Goal: Information Seeking & Learning: Learn about a topic

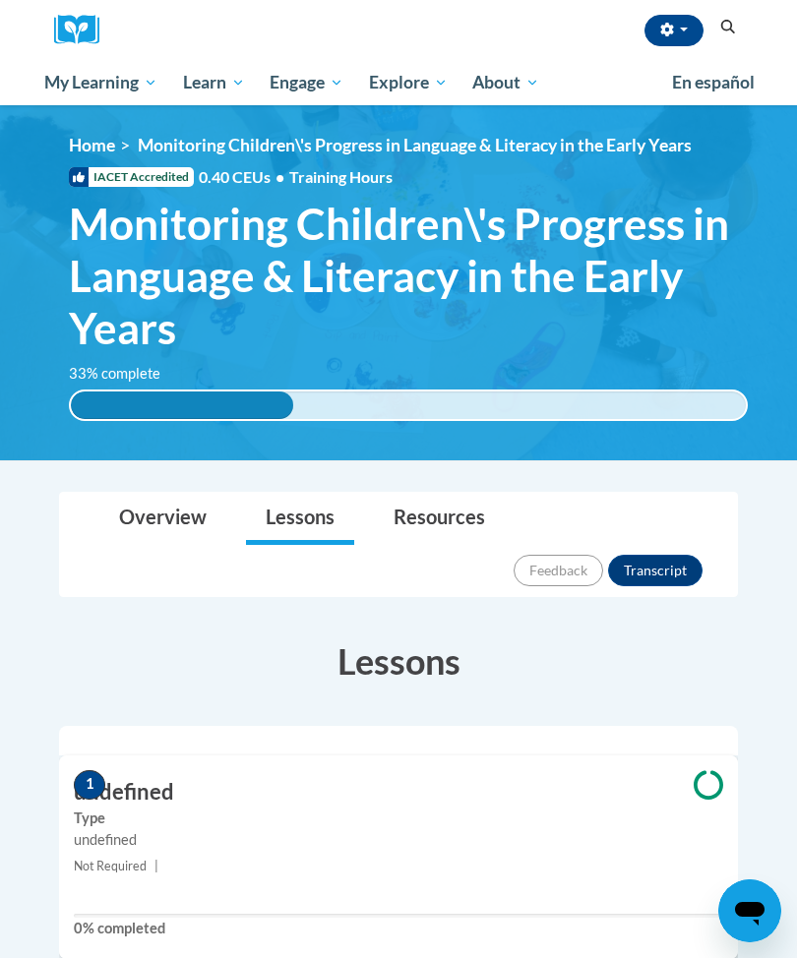
click at [663, 17] on button "button" at bounding box center [674, 30] width 59 height 31
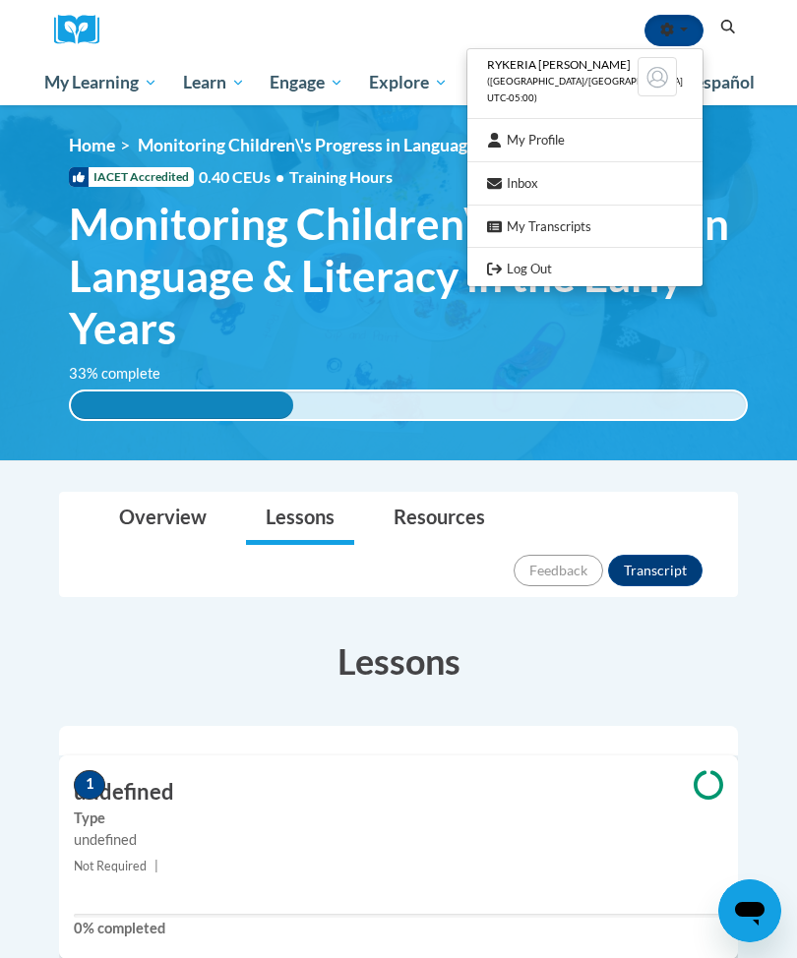
click at [615, 138] on link "My Profile" at bounding box center [584, 140] width 235 height 25
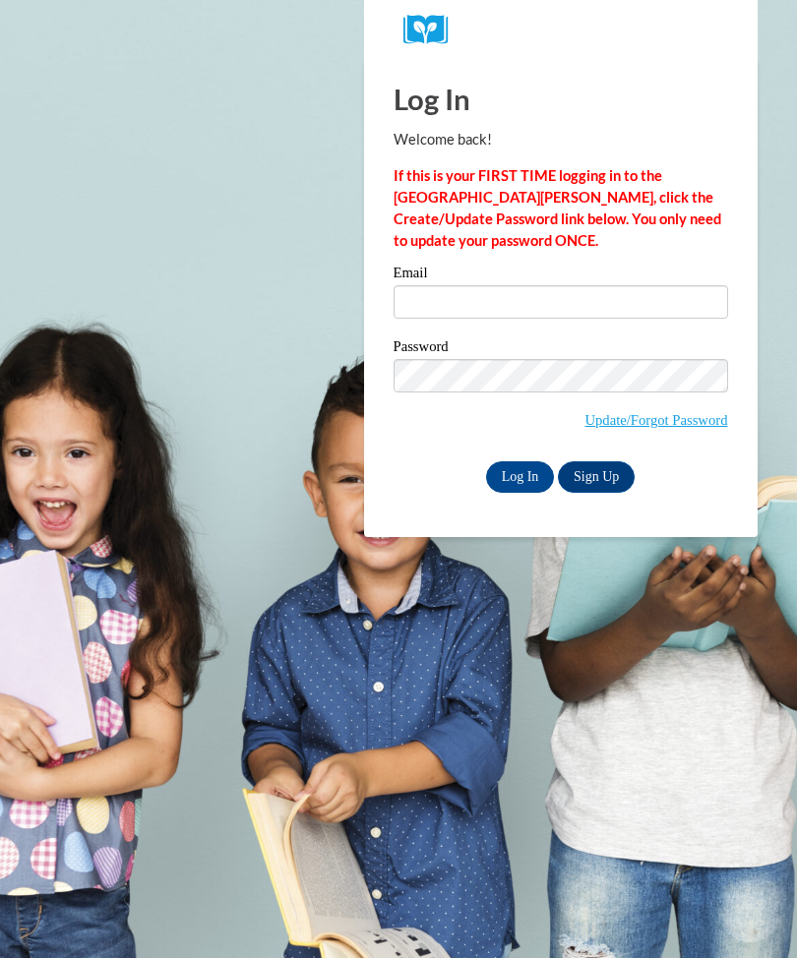
click at [619, 311] on input "Email" at bounding box center [561, 301] width 335 height 33
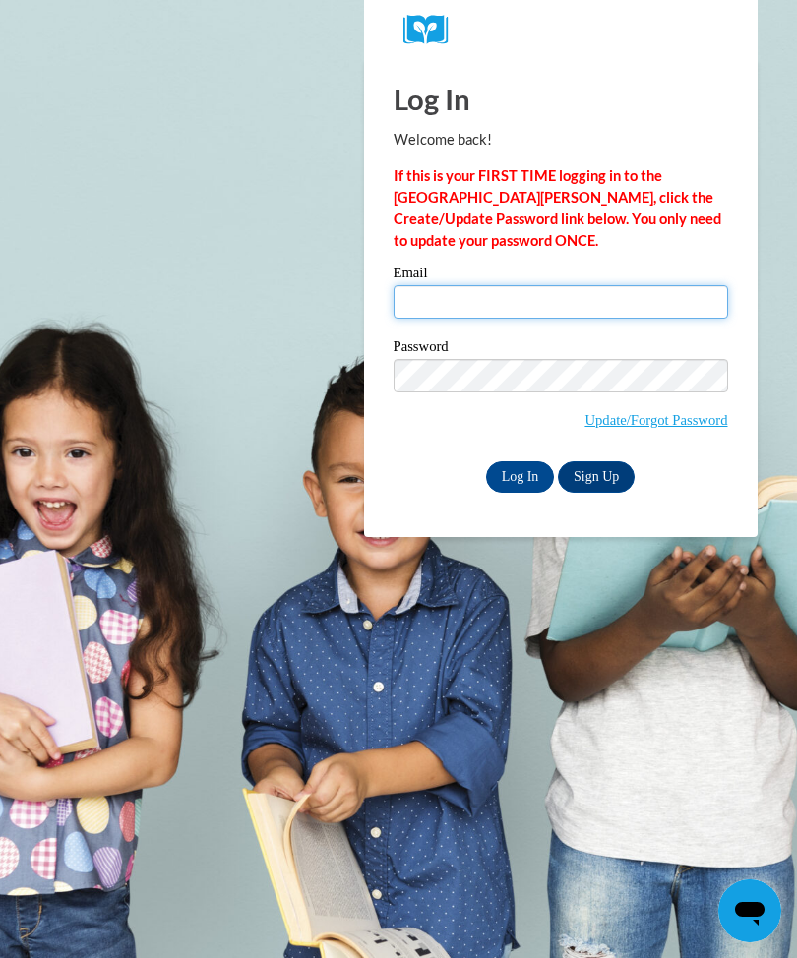
type input "rykeriab2016@gmail.com"
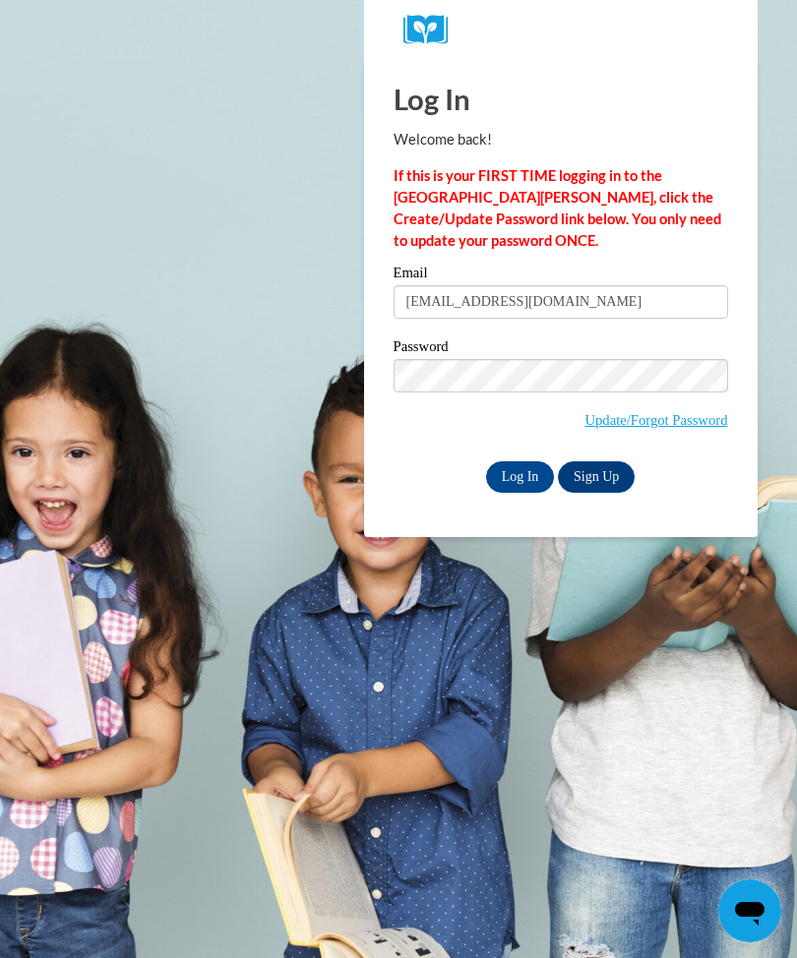
click at [520, 475] on input "Log In" at bounding box center [520, 477] width 69 height 31
click at [514, 488] on input "Log In" at bounding box center [520, 477] width 69 height 31
click at [525, 474] on input "Log In" at bounding box center [520, 477] width 69 height 31
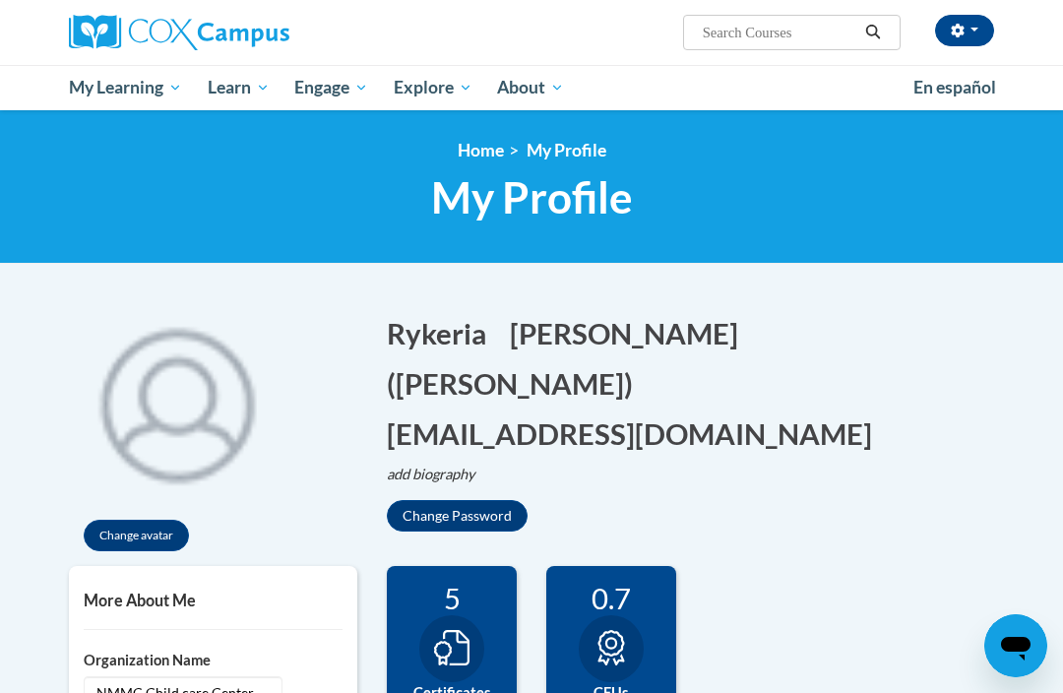
click at [0, 0] on span "My Course Progress" at bounding box center [0, 0] width 0 height 0
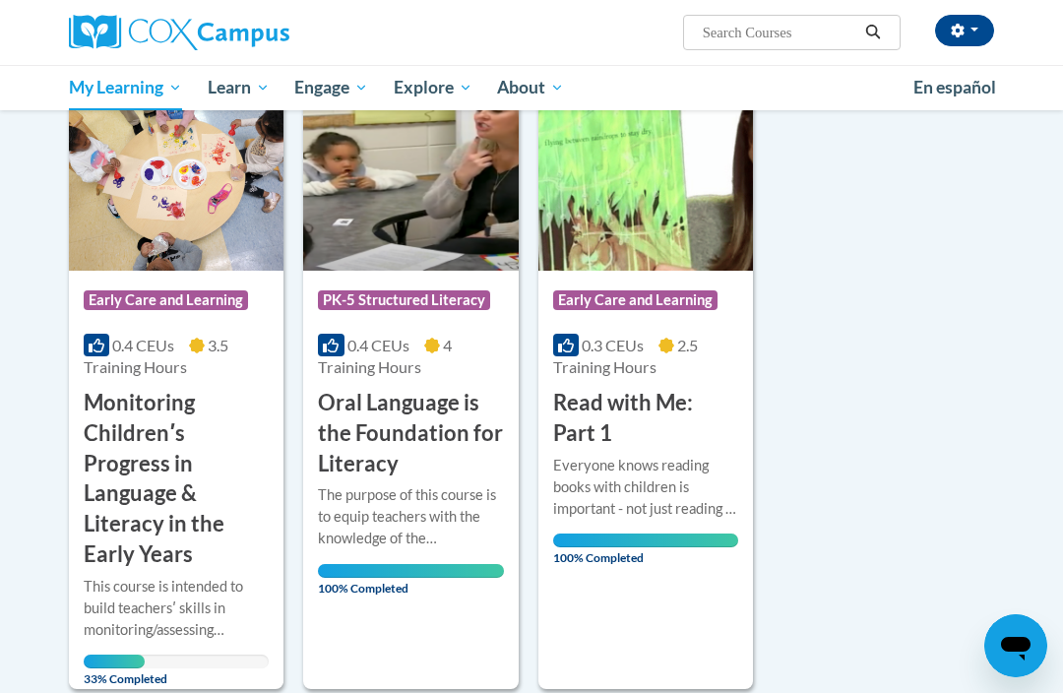
scroll to position [282, 0]
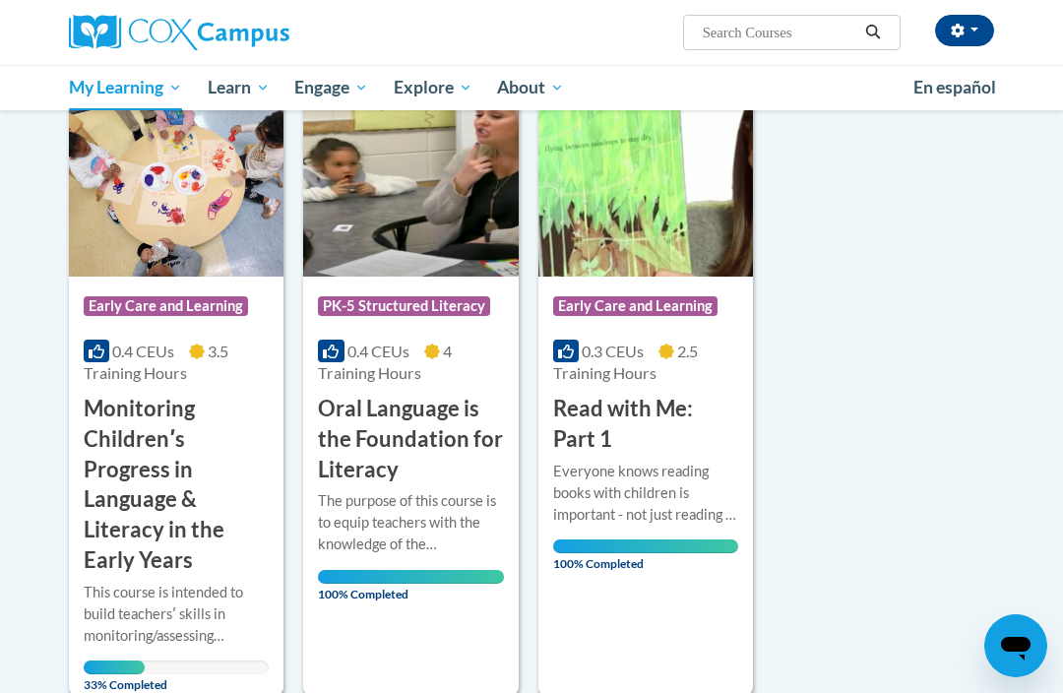
click at [123, 350] on span "0.4 CEUs" at bounding box center [143, 350] width 62 height 19
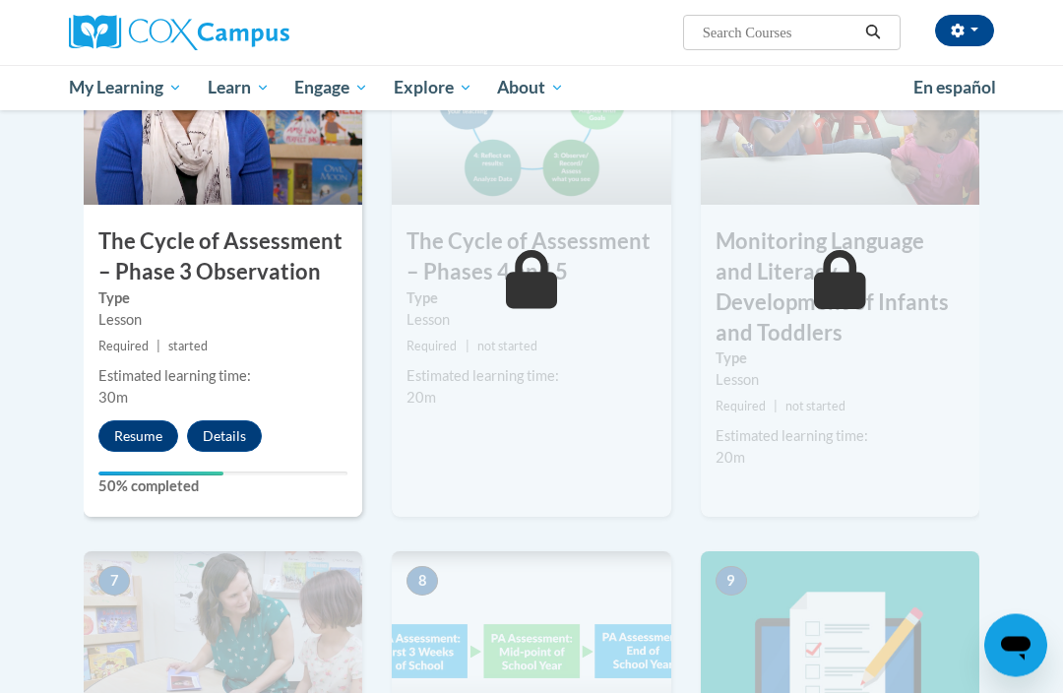
click at [173, 434] on button "Resume" at bounding box center [138, 436] width 80 height 31
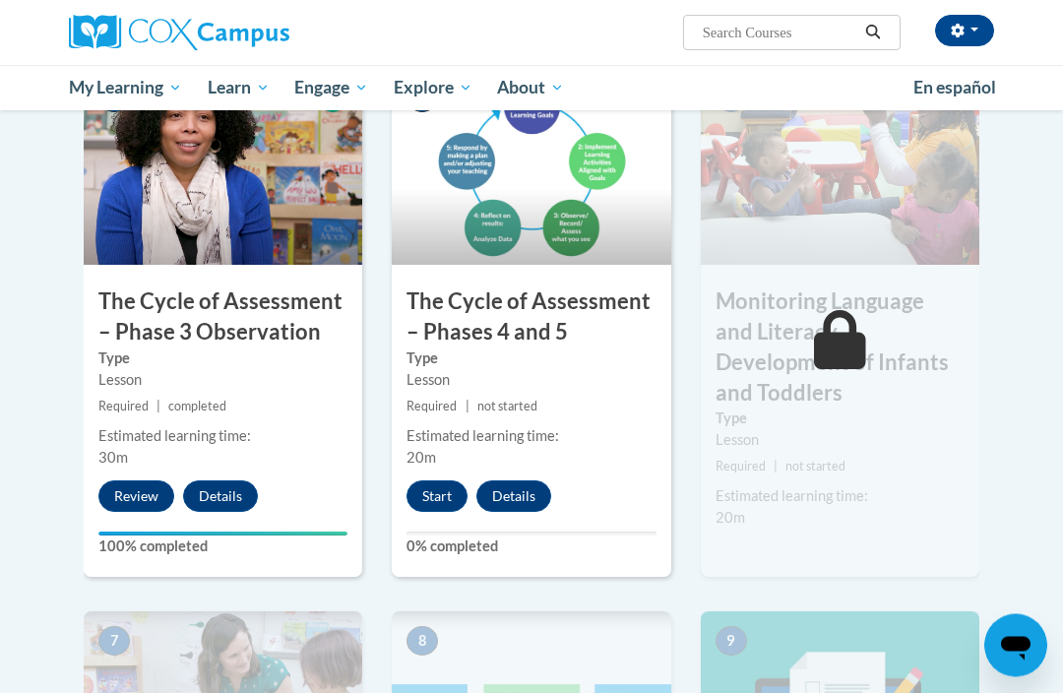
scroll to position [1153, 0]
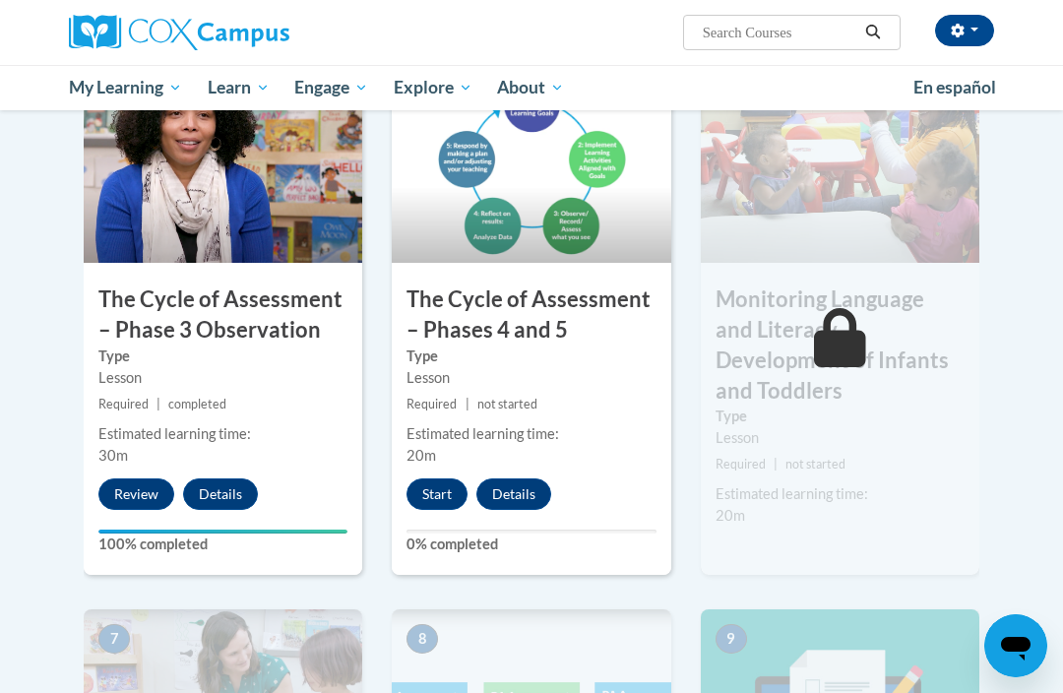
click at [436, 478] on button "Start" at bounding box center [436, 493] width 61 height 31
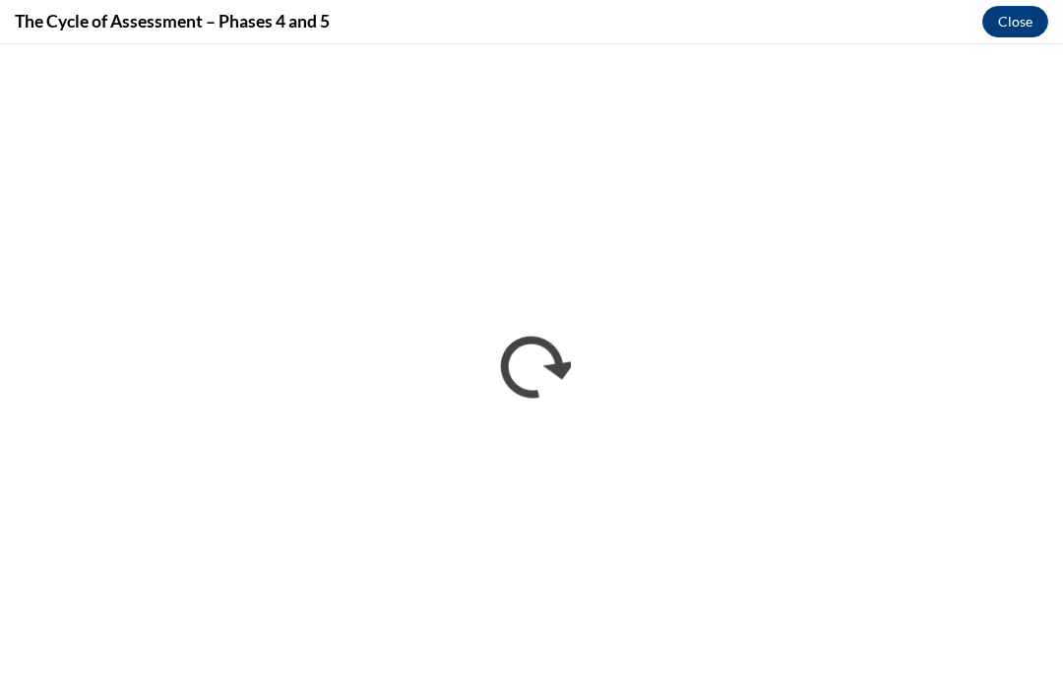
scroll to position [1572, 0]
